Goal: Transaction & Acquisition: Purchase product/service

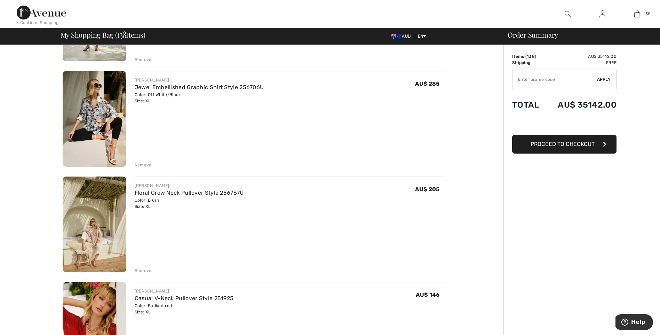
scroll to position [1113, 0]
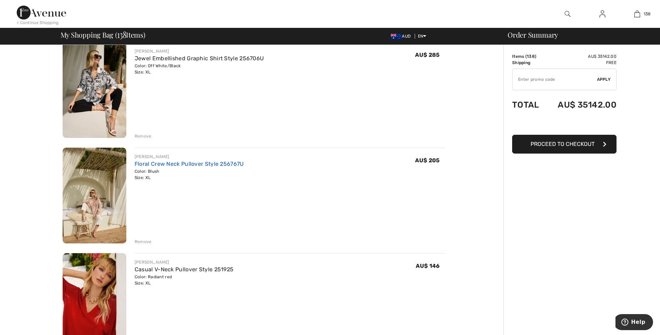
click at [156, 163] on link "Floral Crew Neck Pullover Style 256767U" at bounding box center [189, 163] width 109 height 7
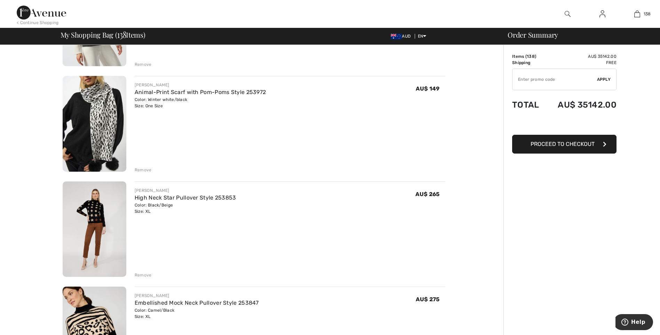
scroll to position [2875, 0]
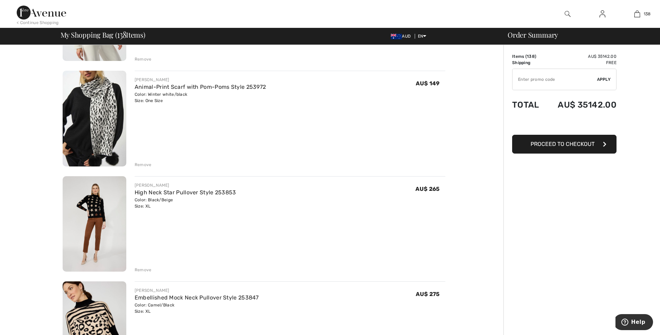
click at [141, 164] on div "Remove" at bounding box center [143, 164] width 17 height 6
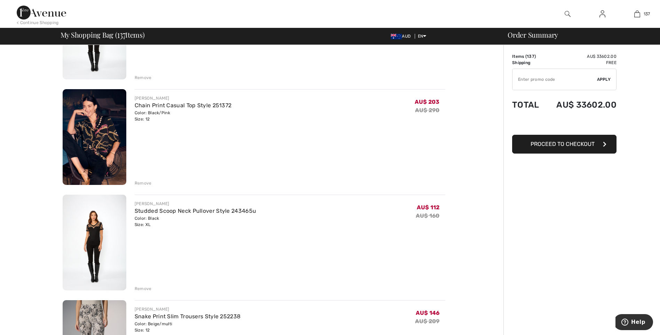
scroll to position [8034, 0]
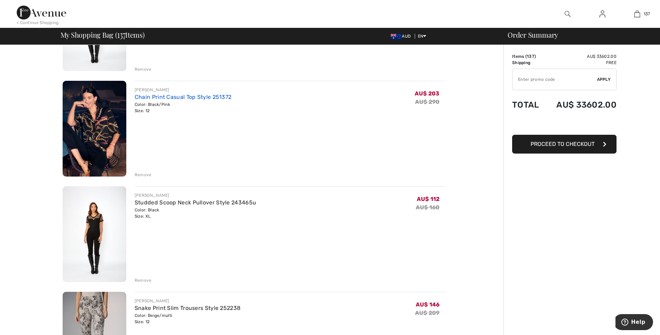
click at [151, 98] on link "Chain Print Casual Top Style 251372" at bounding box center [183, 97] width 97 height 7
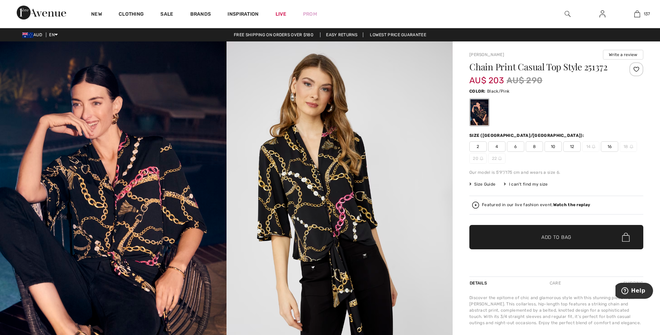
click at [609, 144] on span "16" at bounding box center [609, 146] width 17 height 10
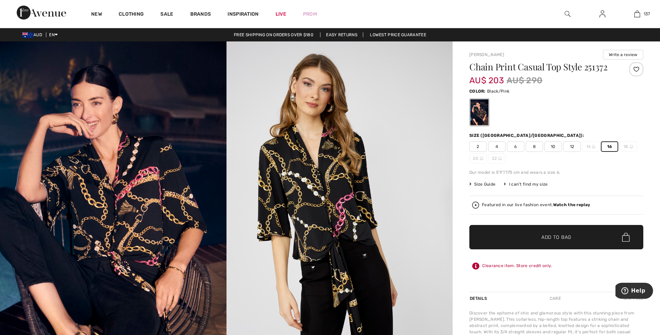
click at [536, 237] on span "✔ Added to Bag" at bounding box center [545, 236] width 42 height 7
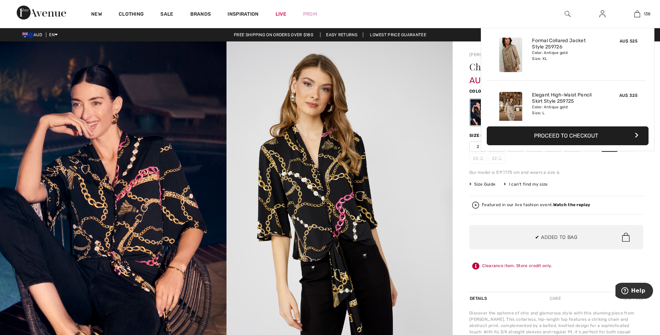
scroll to position [7400, 0]
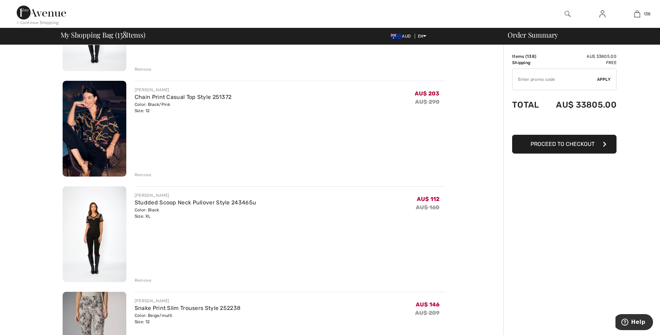
click at [147, 174] on div "Remove" at bounding box center [143, 174] width 17 height 6
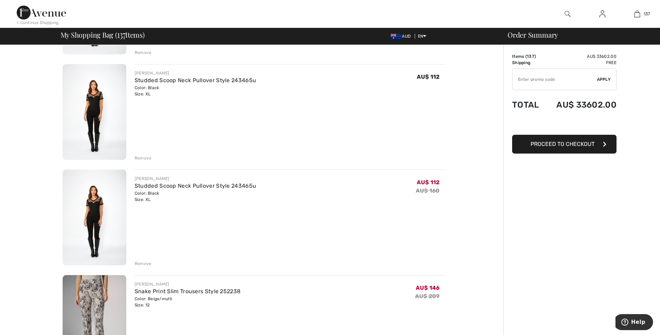
scroll to position [7941, 0]
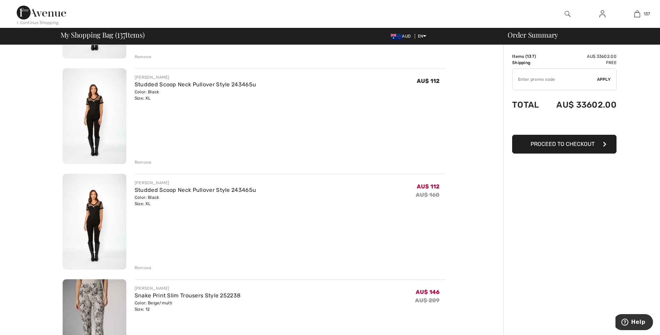
click at [141, 266] on div "Remove" at bounding box center [143, 267] width 17 height 6
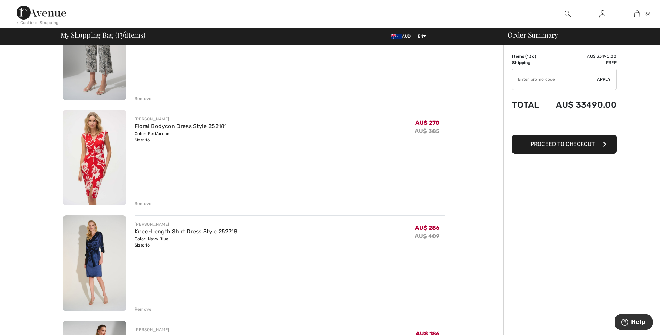
scroll to position [8428, 0]
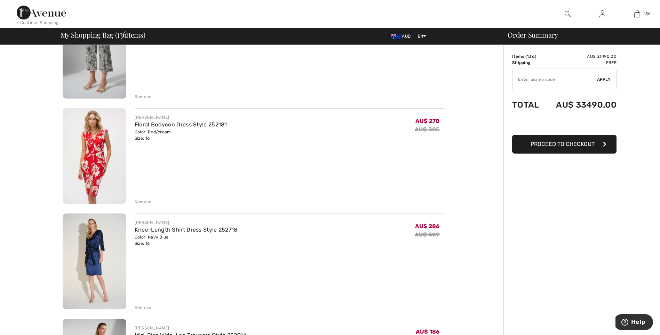
click at [141, 202] on div "Remove" at bounding box center [143, 202] width 17 height 6
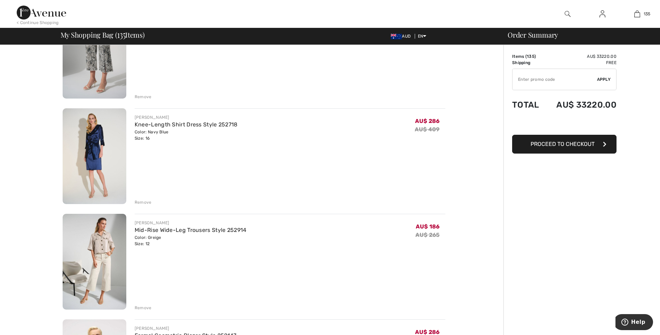
click at [147, 203] on div "Remove" at bounding box center [143, 202] width 17 height 6
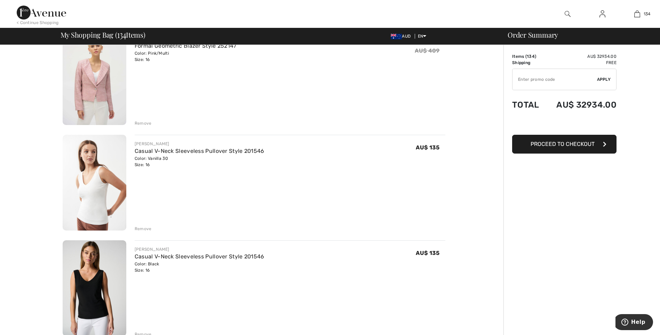
scroll to position [8636, 0]
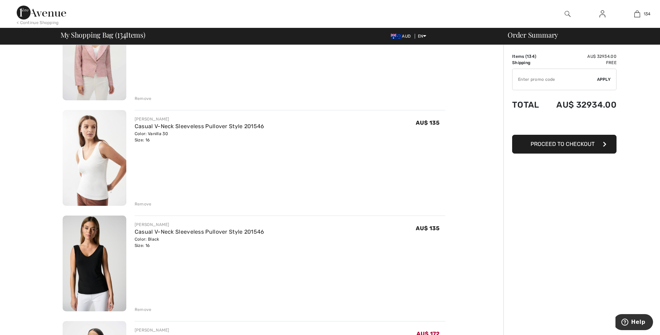
click at [143, 206] on div "Remove" at bounding box center [143, 204] width 17 height 6
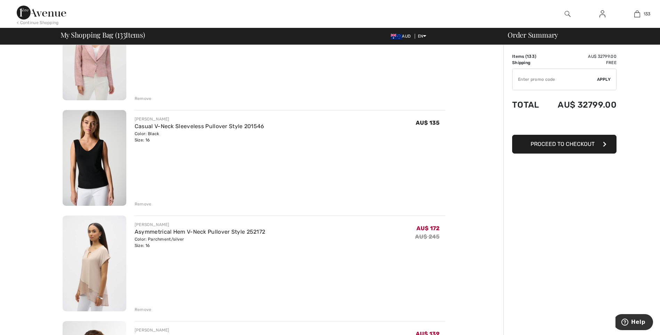
click at [148, 202] on div "Remove" at bounding box center [143, 204] width 17 height 6
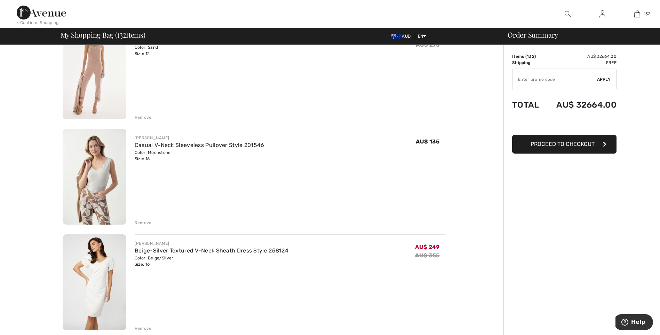
scroll to position [9147, 0]
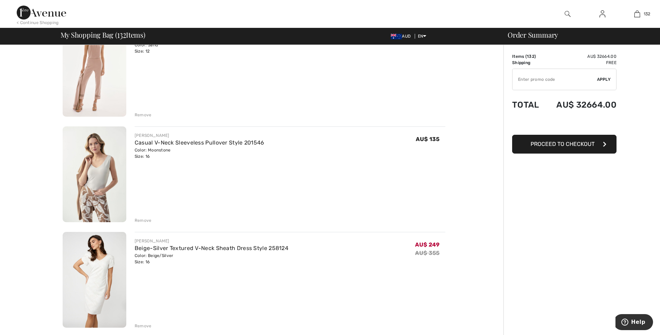
click at [147, 219] on div "Remove" at bounding box center [143, 220] width 17 height 6
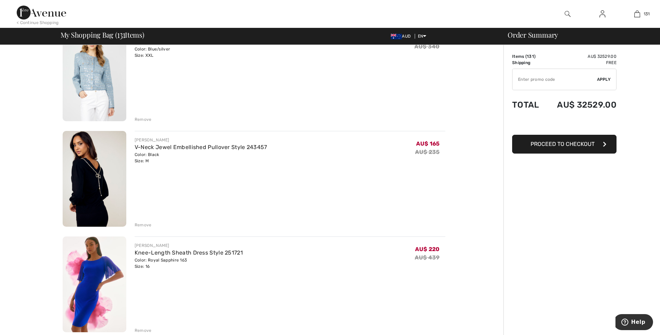
scroll to position [9402, 0]
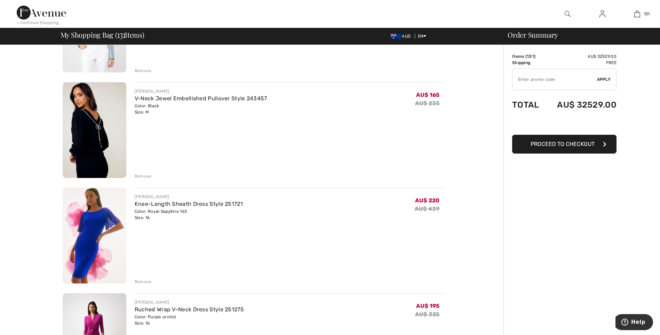
click at [143, 175] on div "Remove" at bounding box center [143, 176] width 17 height 6
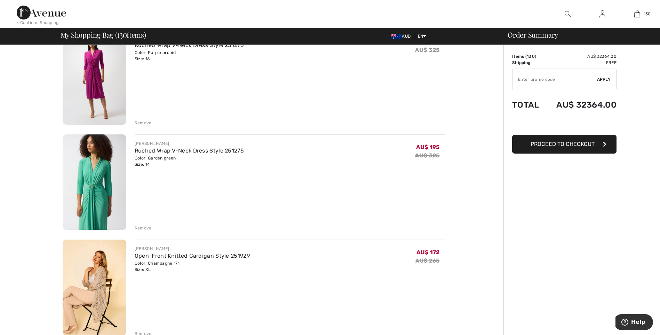
scroll to position [9587, 0]
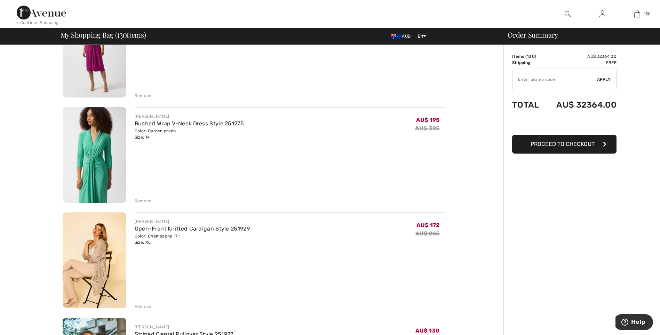
click at [145, 199] on div "Remove" at bounding box center [143, 201] width 17 height 6
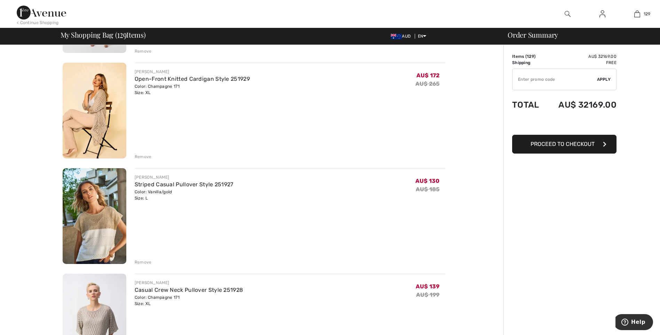
scroll to position [9634, 0]
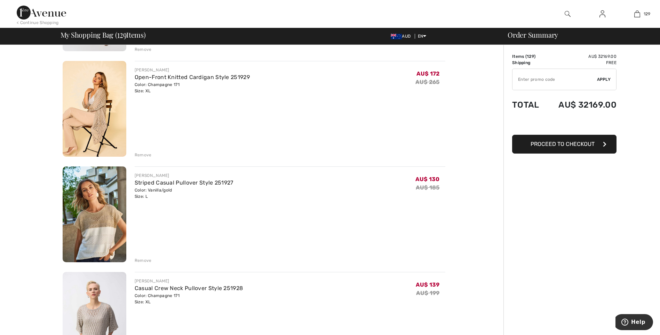
click at [146, 154] on div "Remove" at bounding box center [143, 155] width 17 height 6
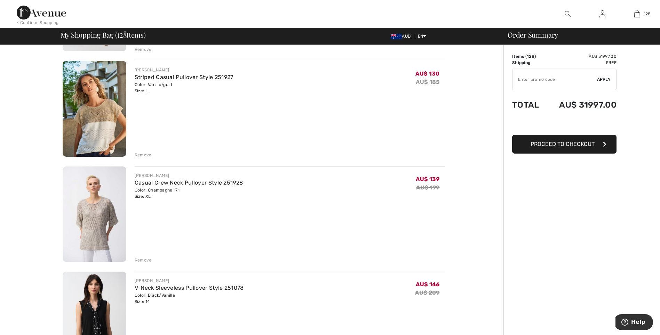
click at [140, 154] on div "Remove" at bounding box center [143, 155] width 17 height 6
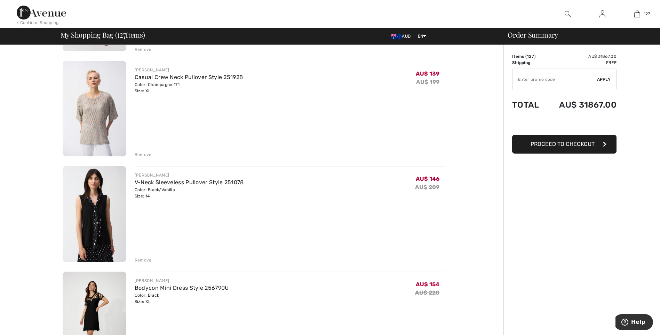
click at [144, 154] on div "Remove" at bounding box center [143, 154] width 17 height 6
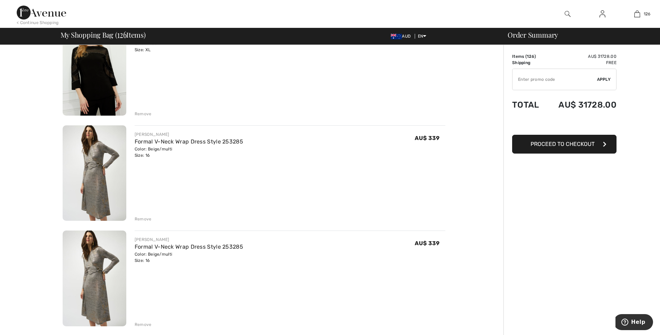
scroll to position [10874, 0]
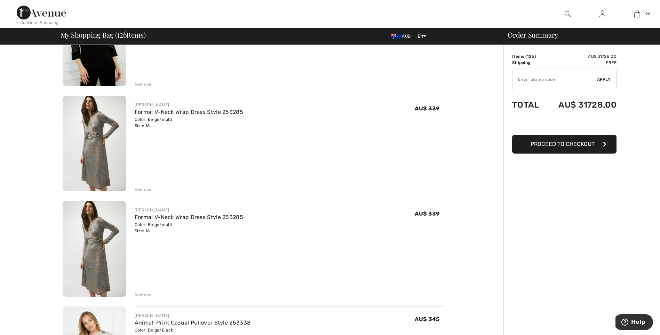
click at [136, 294] on div "Remove" at bounding box center [143, 294] width 17 height 6
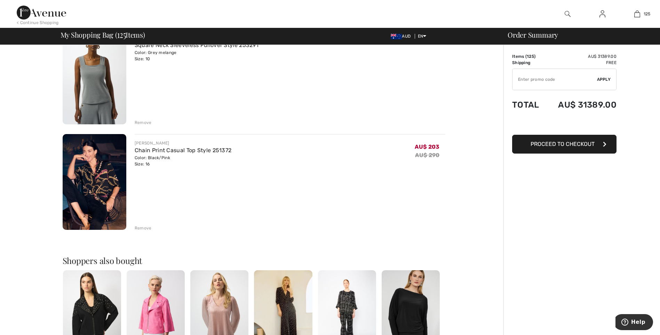
scroll to position [13042, 0]
